Goal: Task Accomplishment & Management: Manage account settings

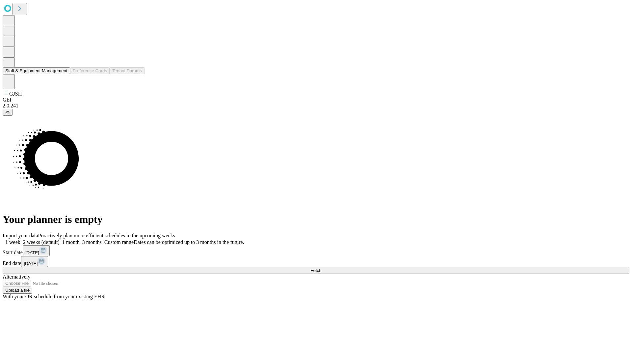
click at [63, 74] on button "Staff & Equipment Management" at bounding box center [37, 70] width 68 height 7
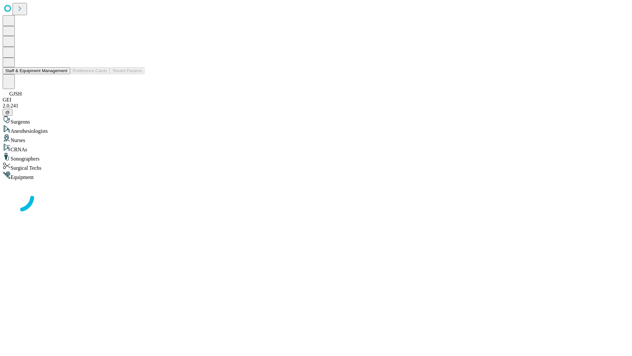
click at [63, 74] on button "Staff & Equipment Management" at bounding box center [37, 70] width 68 height 7
